Goal: Transaction & Acquisition: Purchase product/service

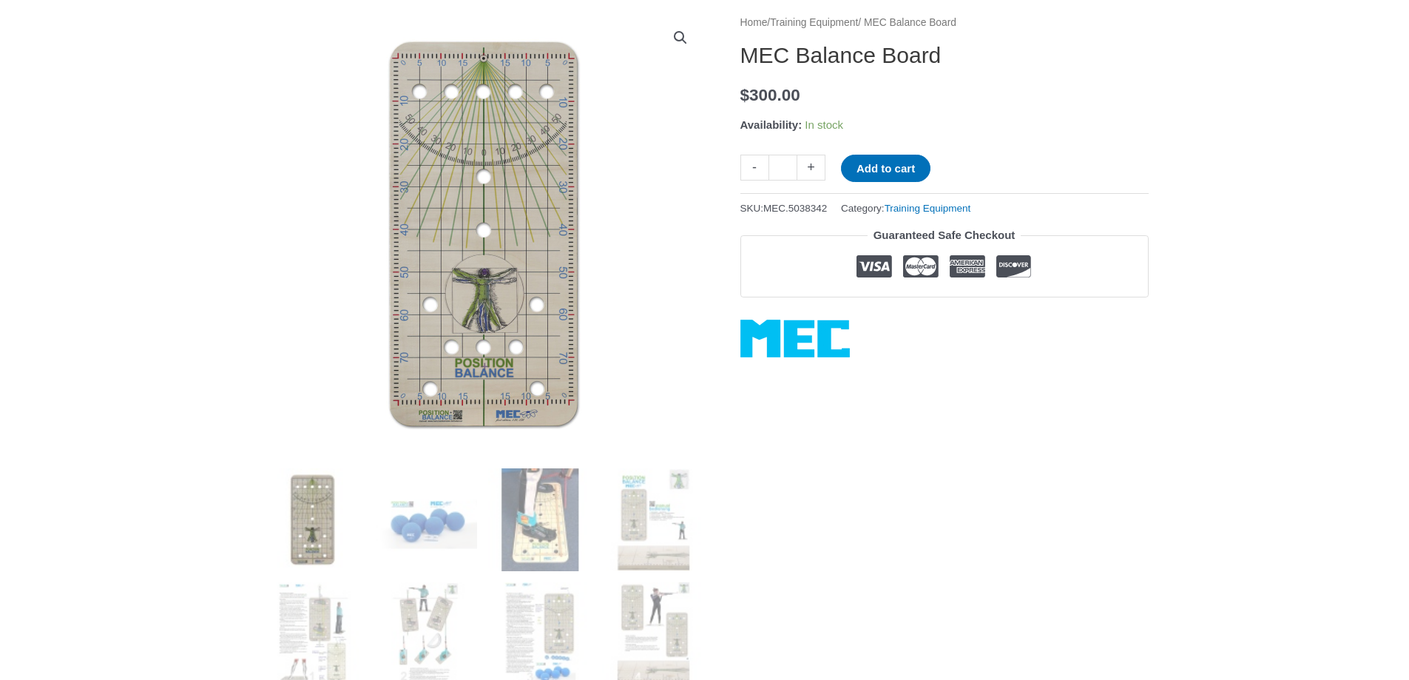
scroll to position [186, 0]
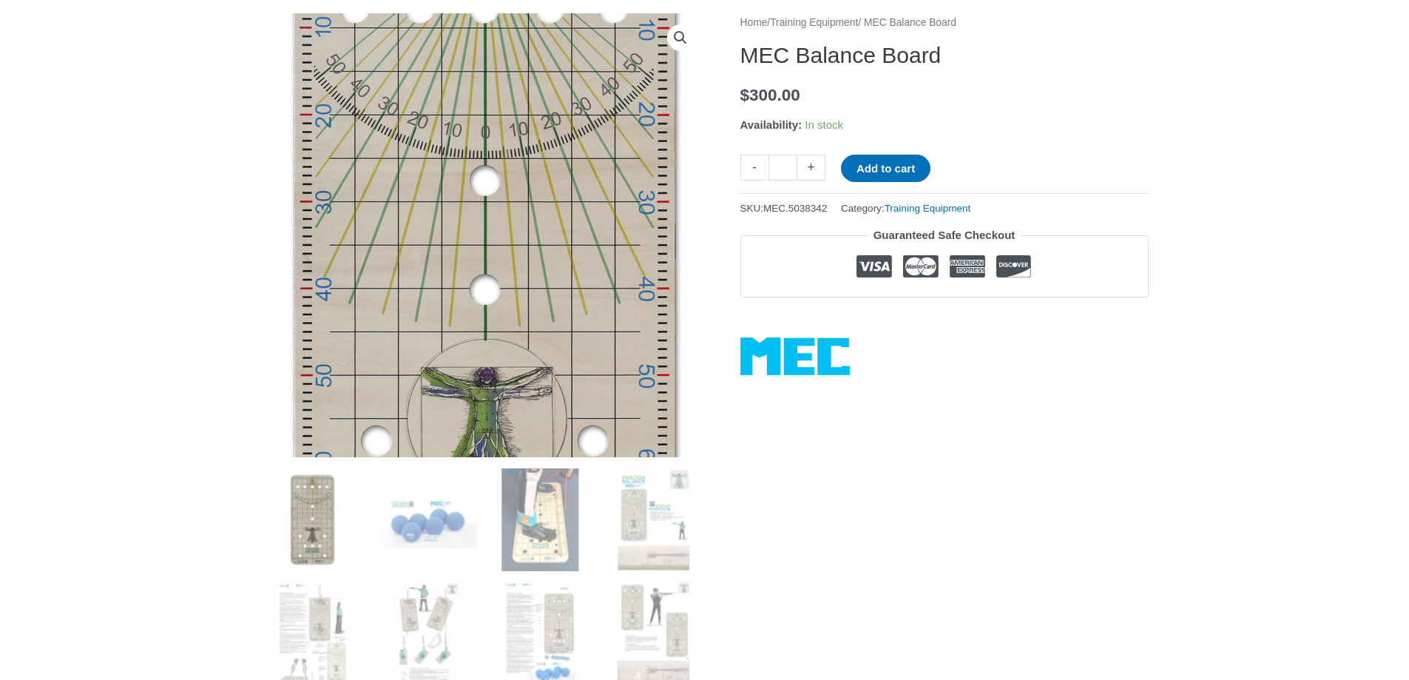
click at [411, 172] on img at bounding box center [483, 300] width 451 height 903
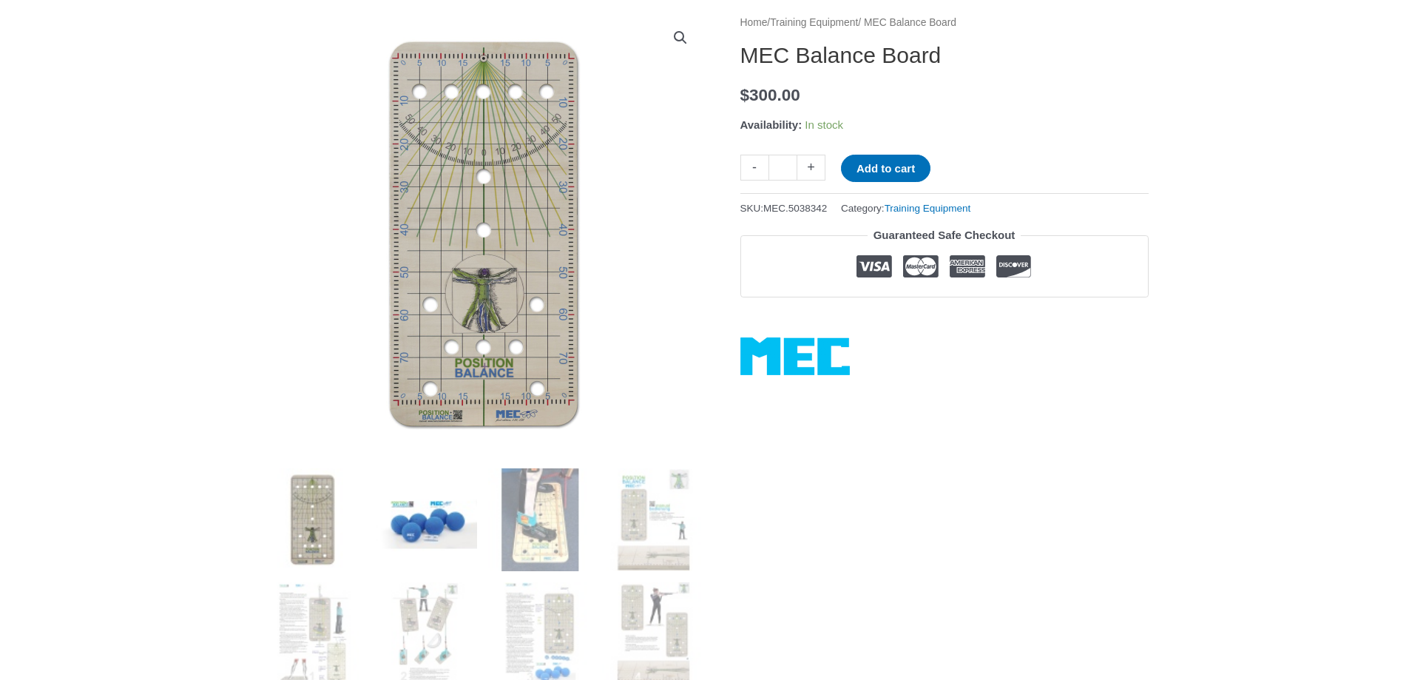
click at [426, 514] on img at bounding box center [425, 519] width 103 height 103
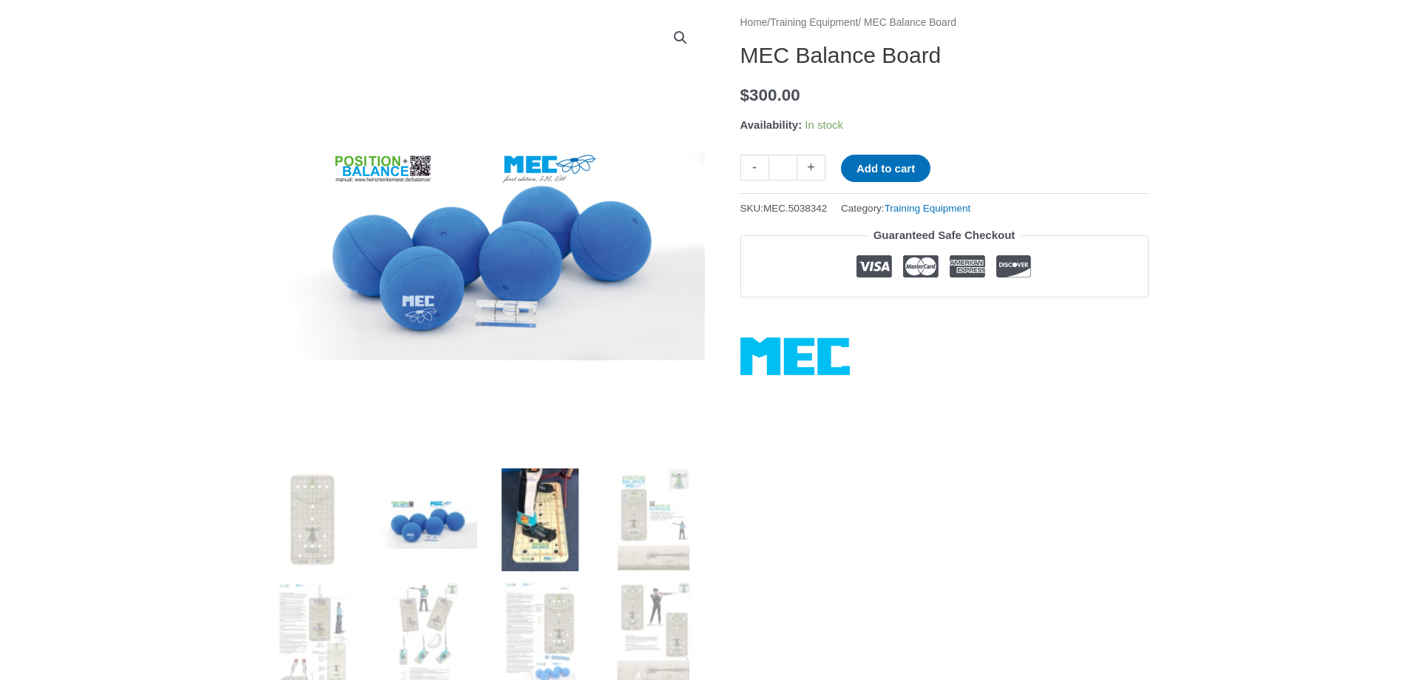
click at [551, 516] on img at bounding box center [539, 519] width 103 height 103
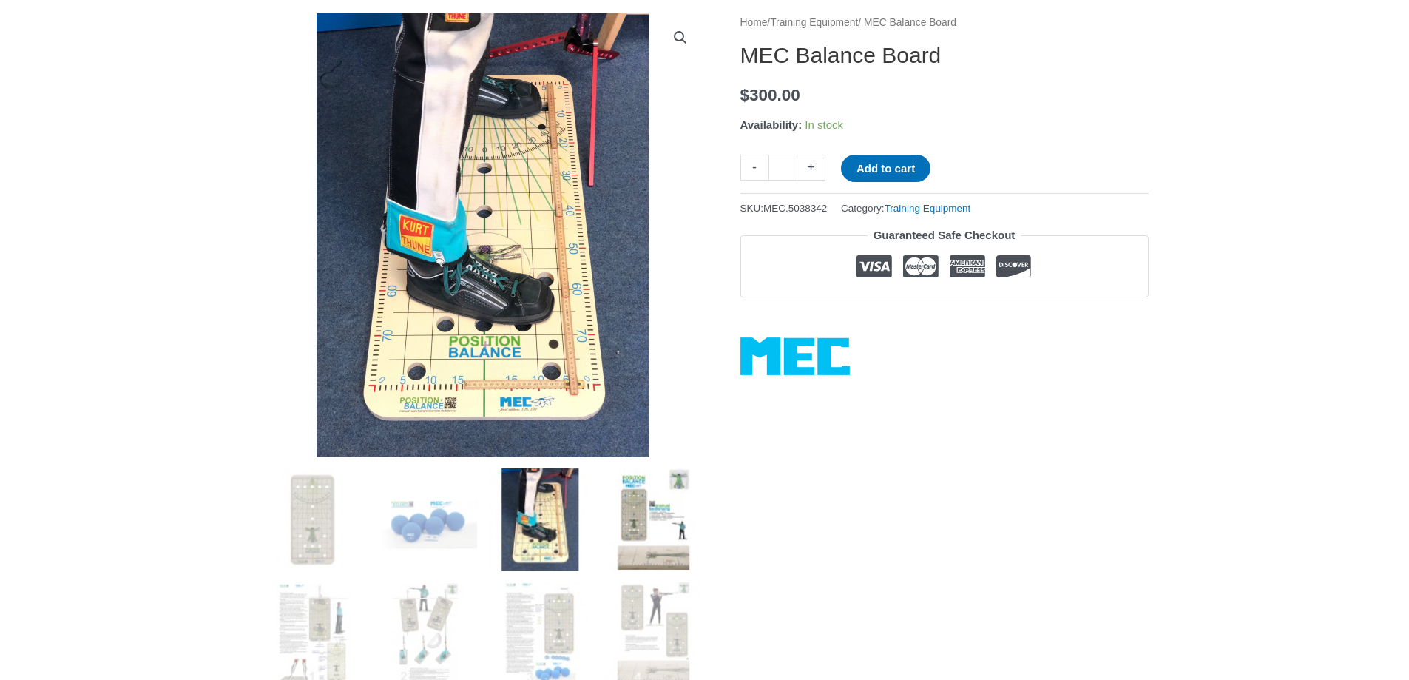
click at [636, 519] on img at bounding box center [653, 519] width 103 height 103
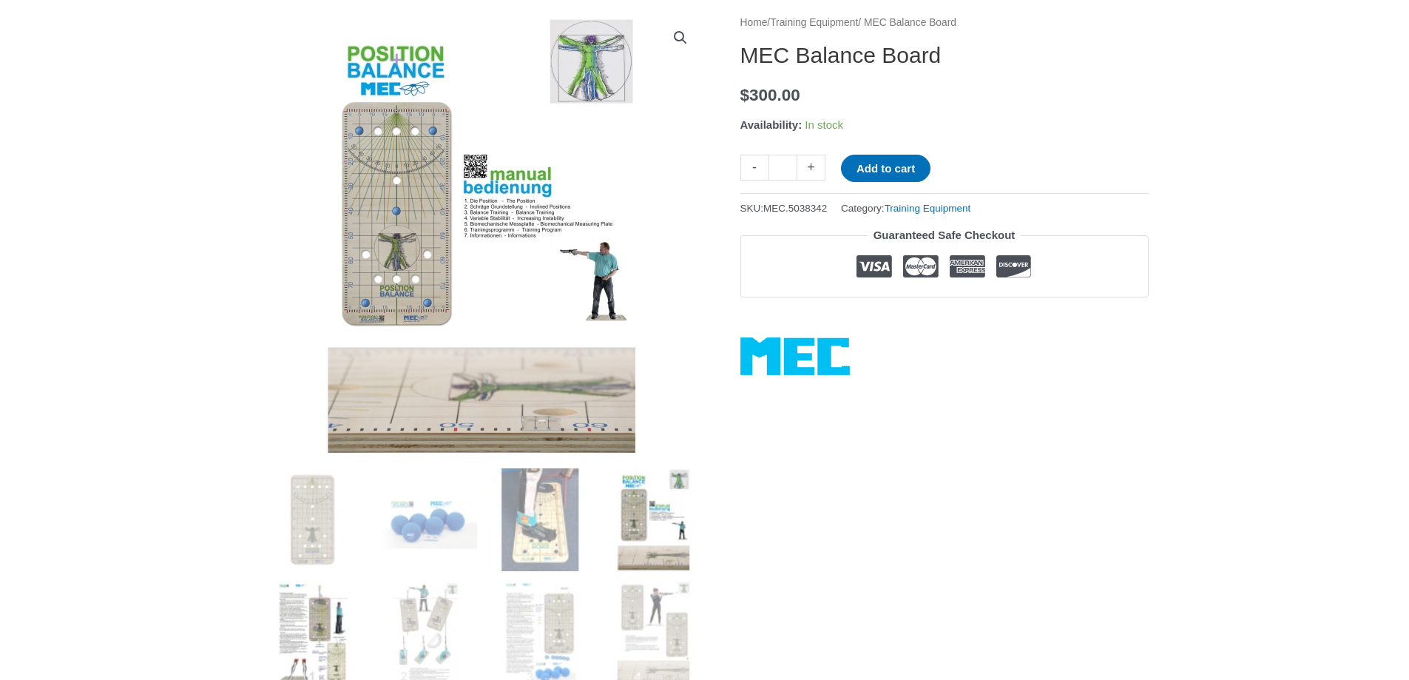
click at [317, 628] on img at bounding box center [312, 633] width 103 height 103
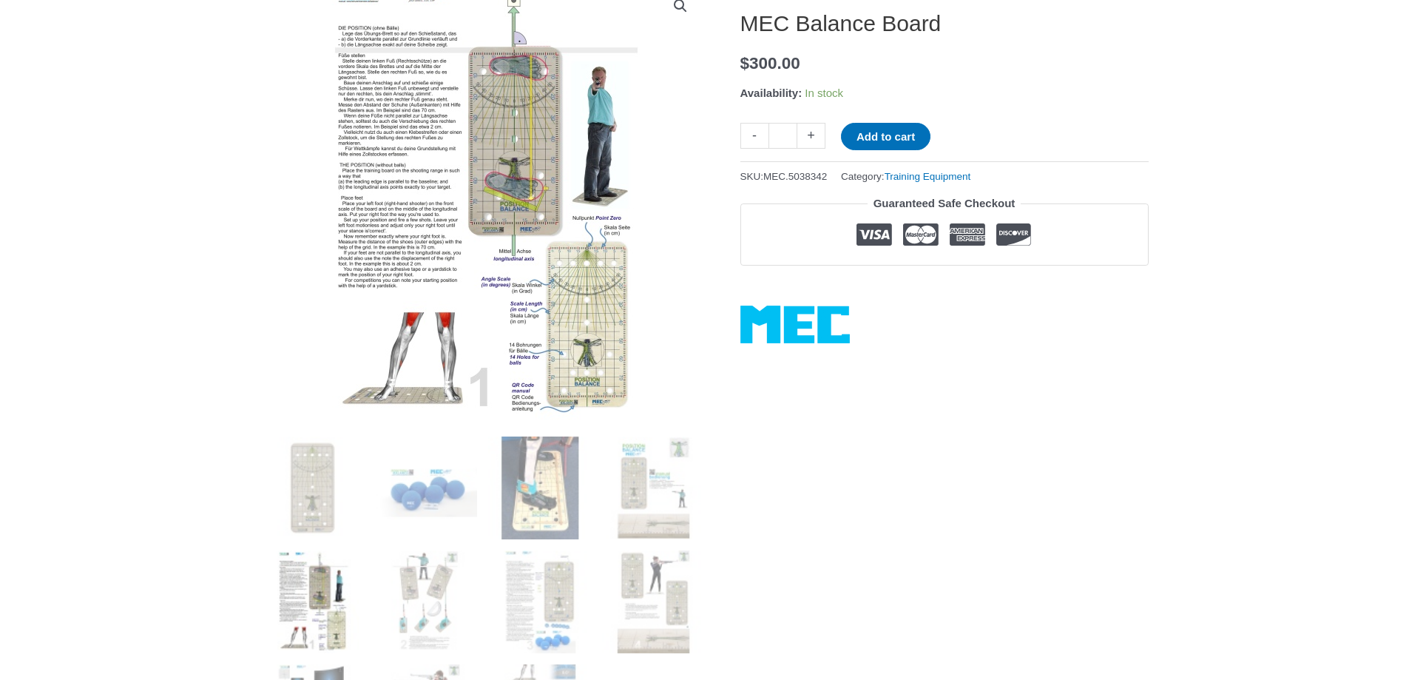
scroll to position [222, 0]
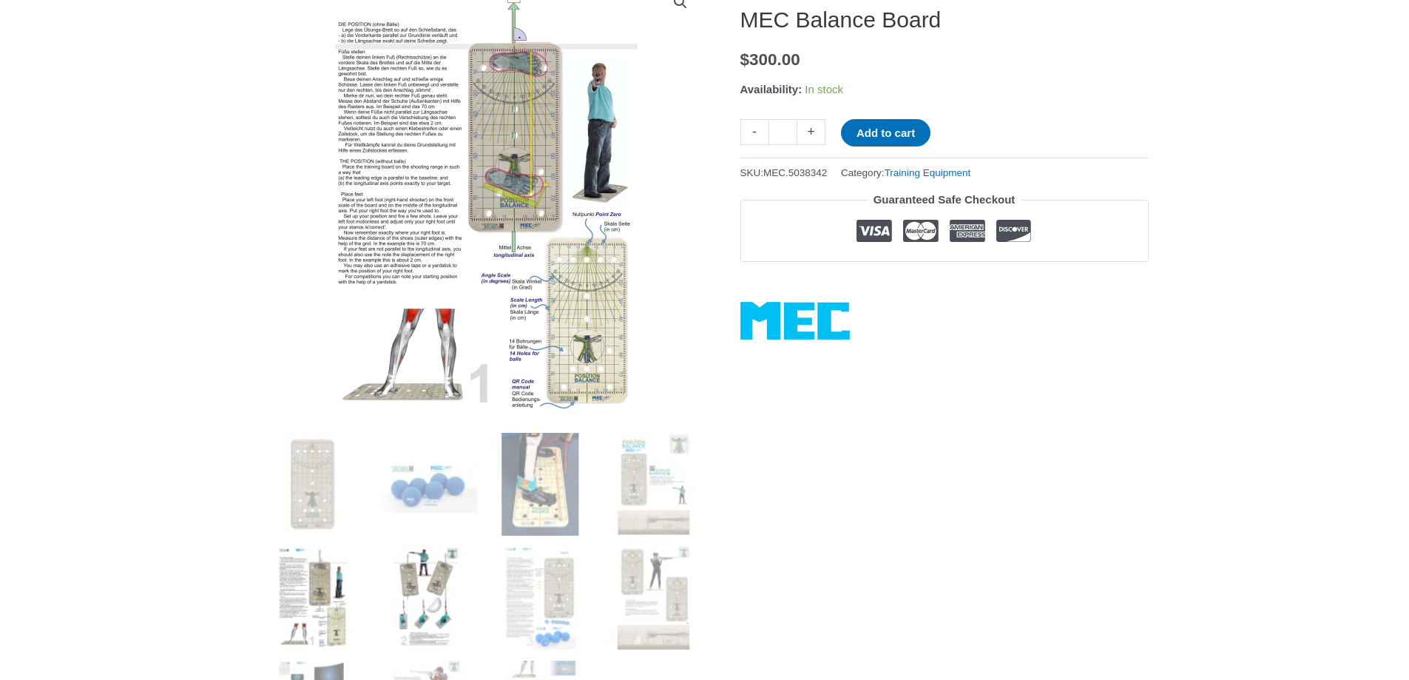
click at [404, 567] on img at bounding box center [425, 598] width 103 height 103
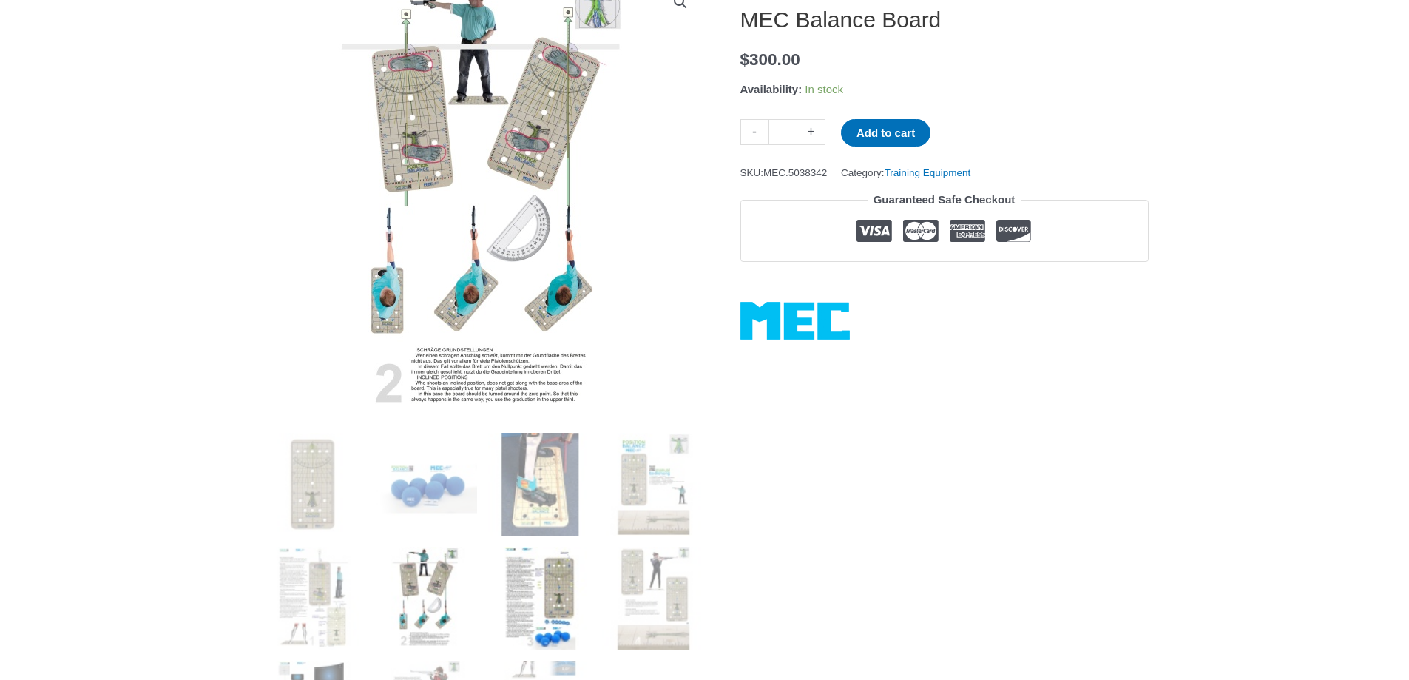
click at [533, 599] on img at bounding box center [539, 598] width 103 height 103
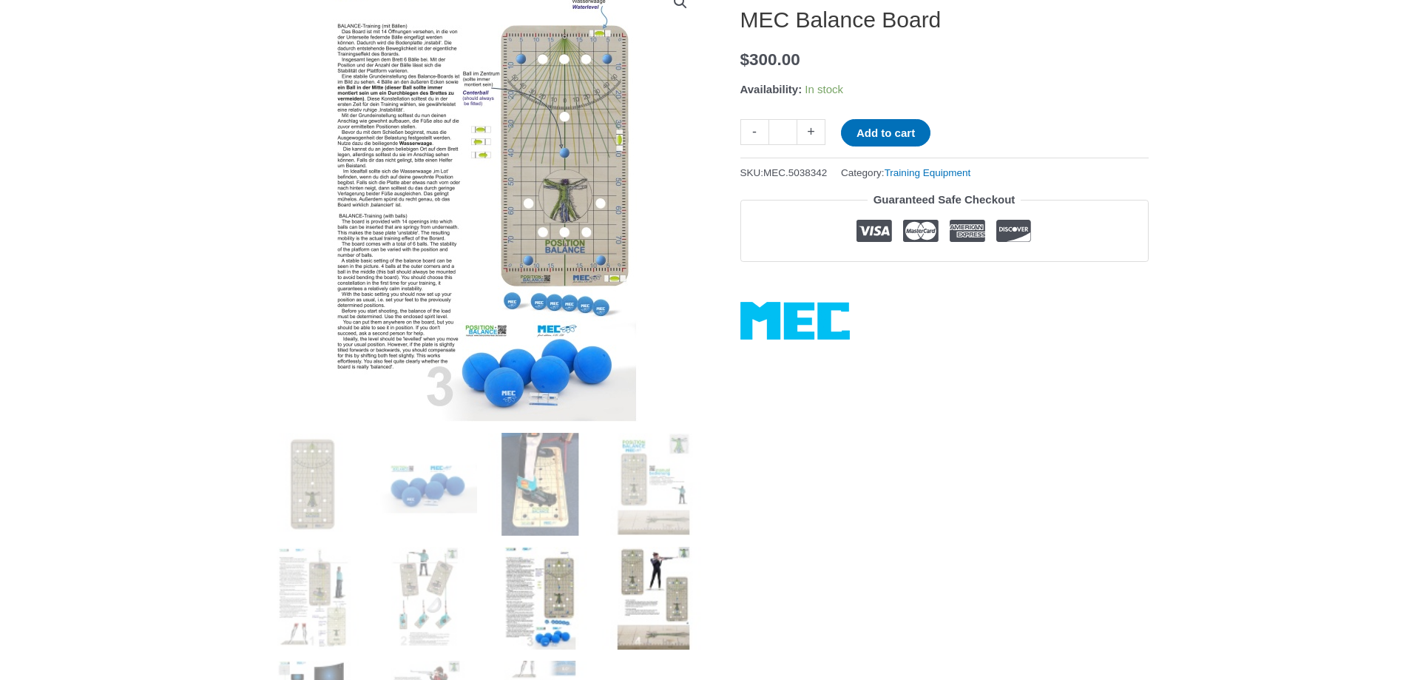
click at [678, 610] on img at bounding box center [653, 598] width 103 height 103
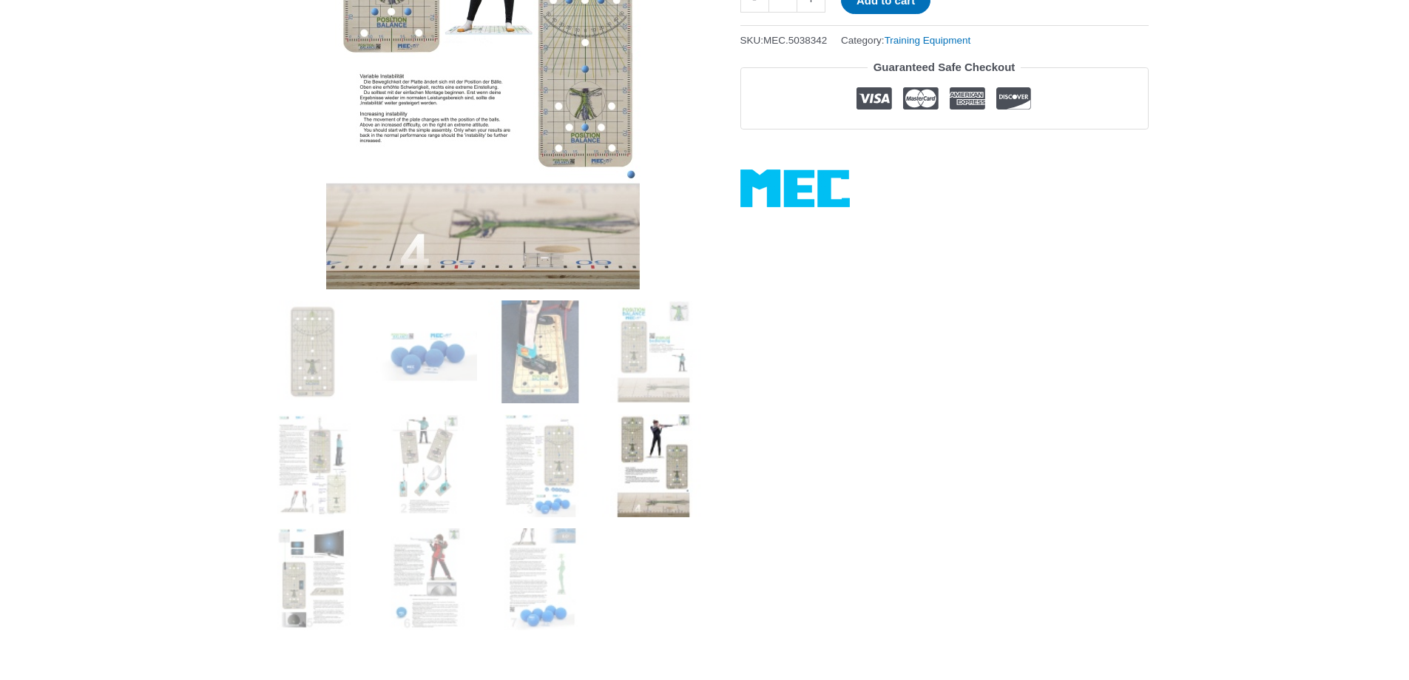
scroll to position [370, 0]
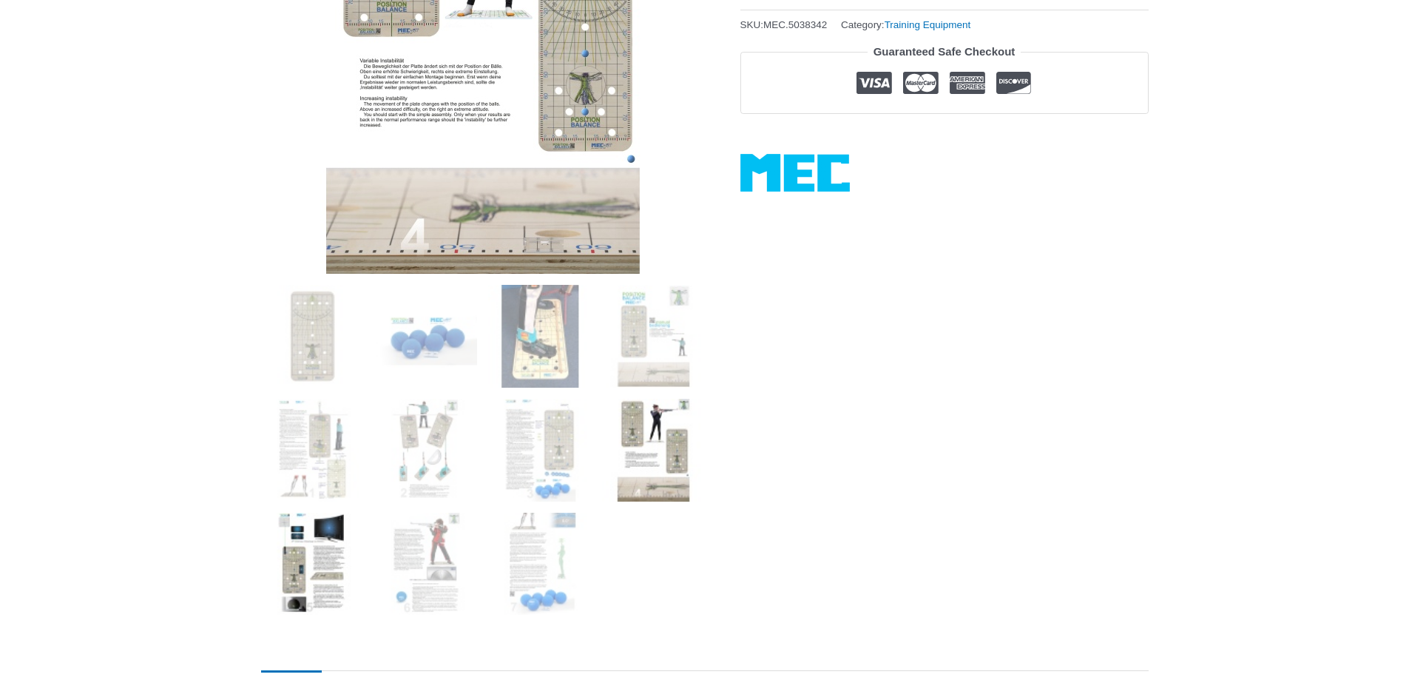
click at [306, 545] on img at bounding box center [312, 564] width 103 height 103
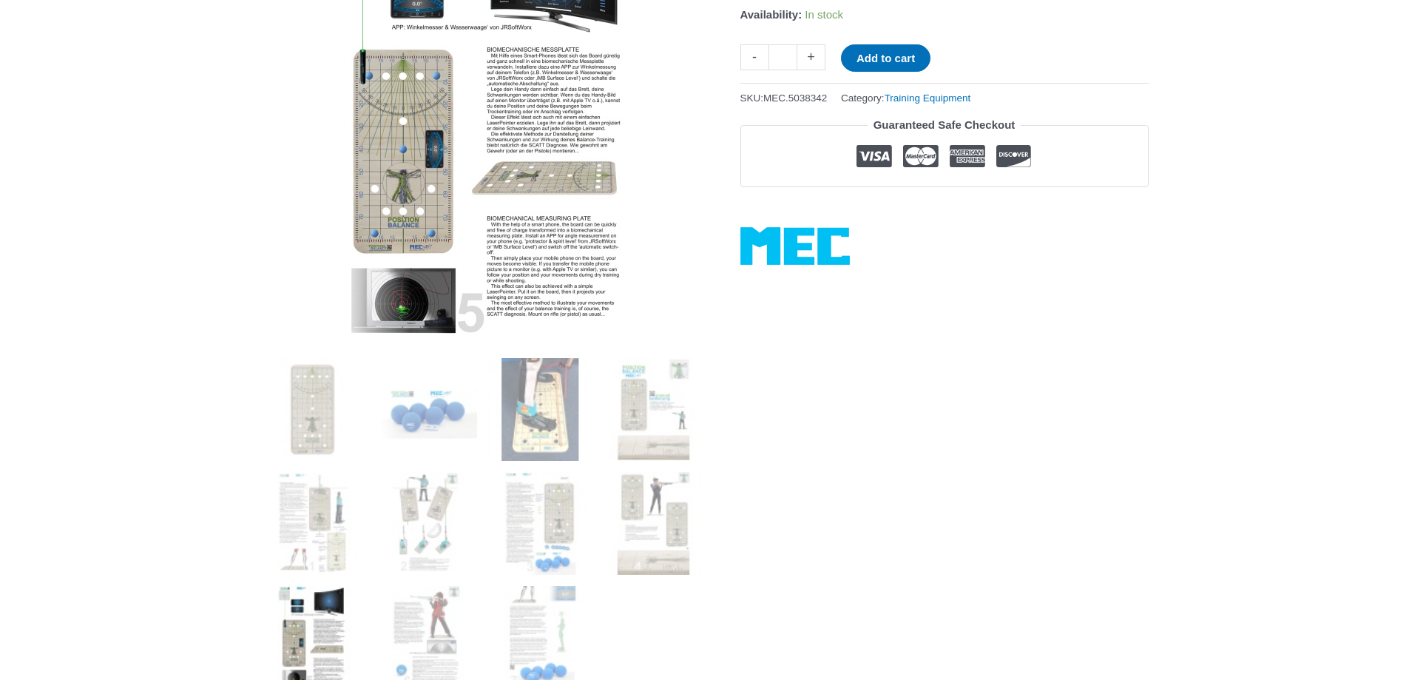
scroll to position [296, 0]
click at [438, 621] on img at bounding box center [425, 638] width 103 height 103
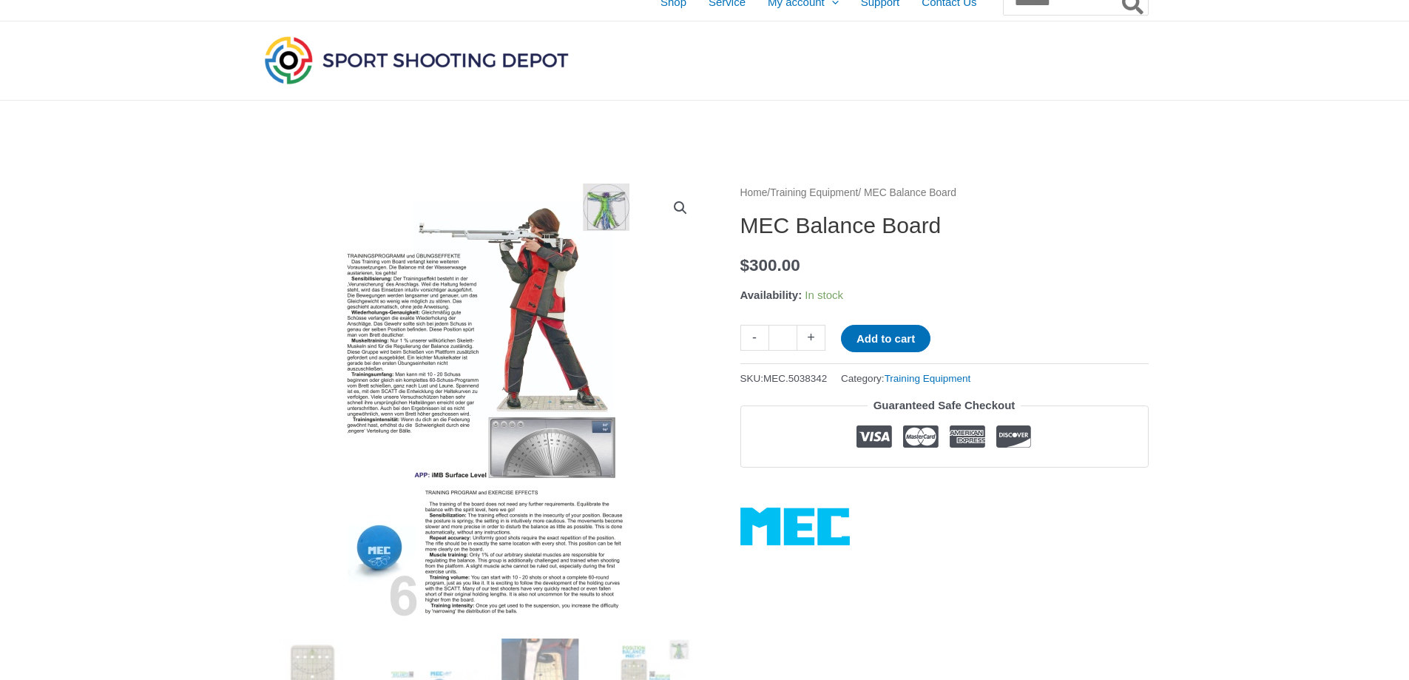
scroll to position [0, 0]
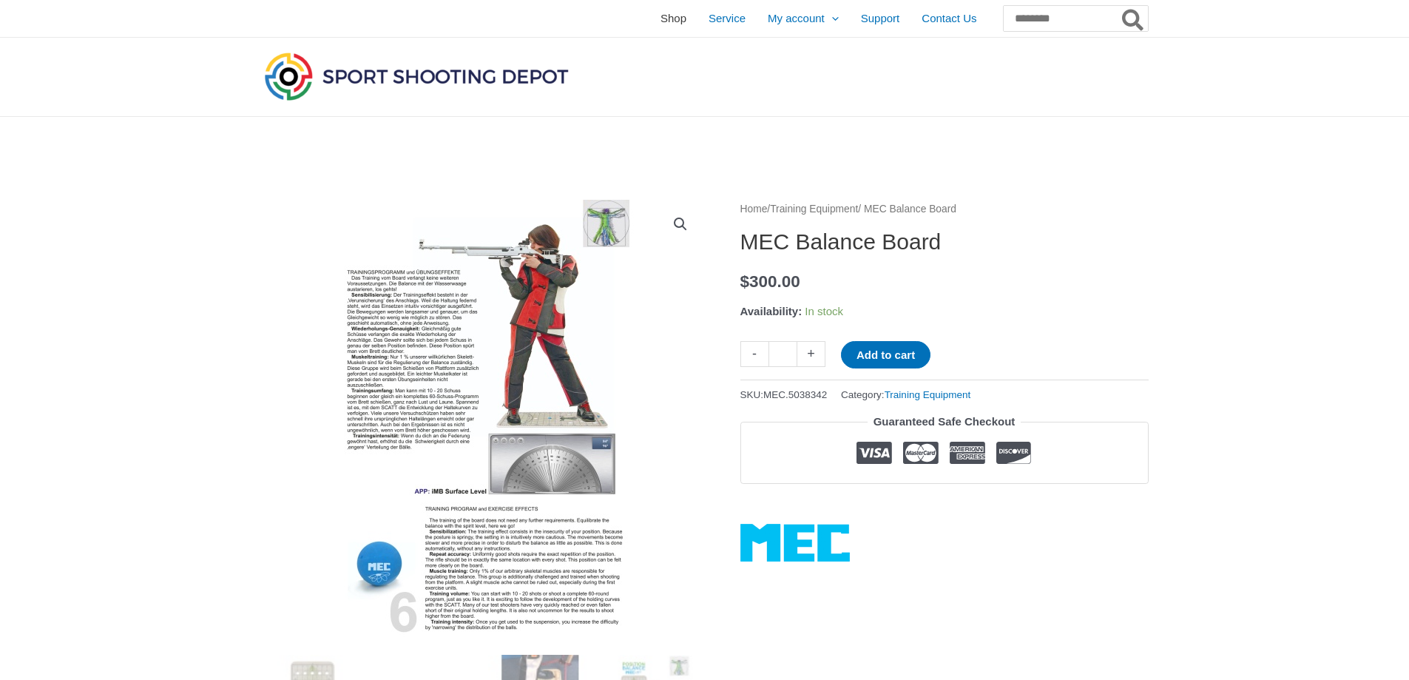
click at [661, 17] on span "Shop" at bounding box center [674, 18] width 26 height 37
